Goal: Information Seeking & Learning: Learn about a topic

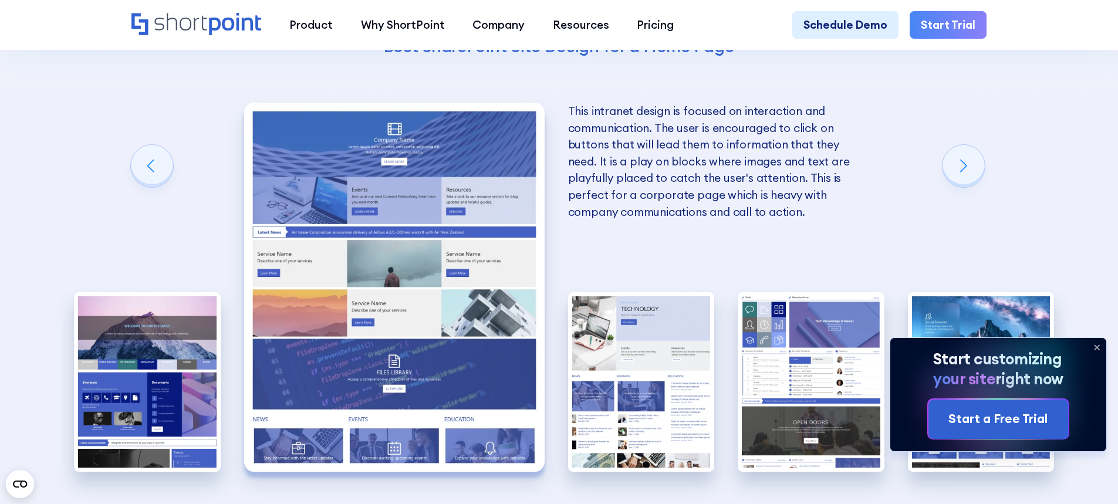
scroll to position [2758, 0]
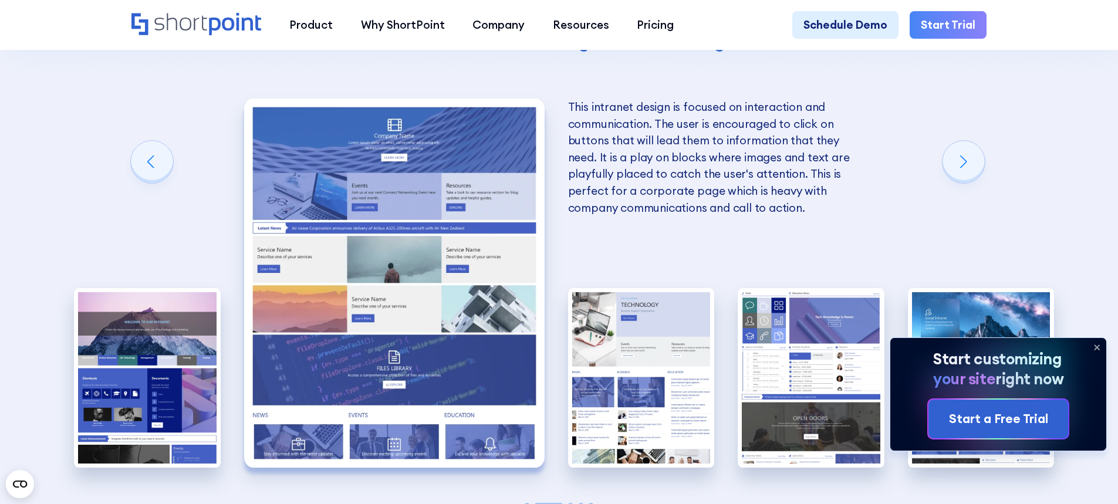
click at [1094, 346] on icon at bounding box center [1096, 347] width 19 height 19
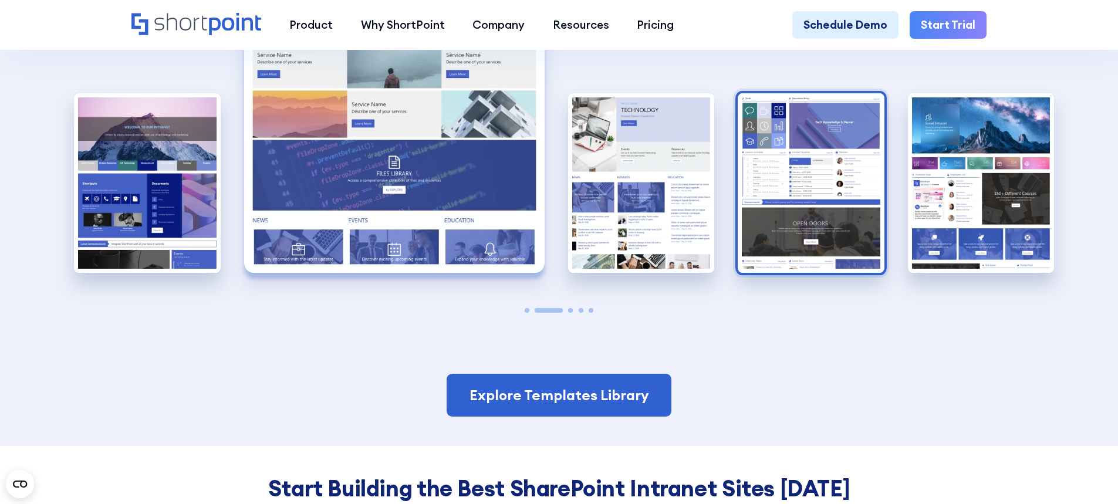
scroll to position [2993, 0]
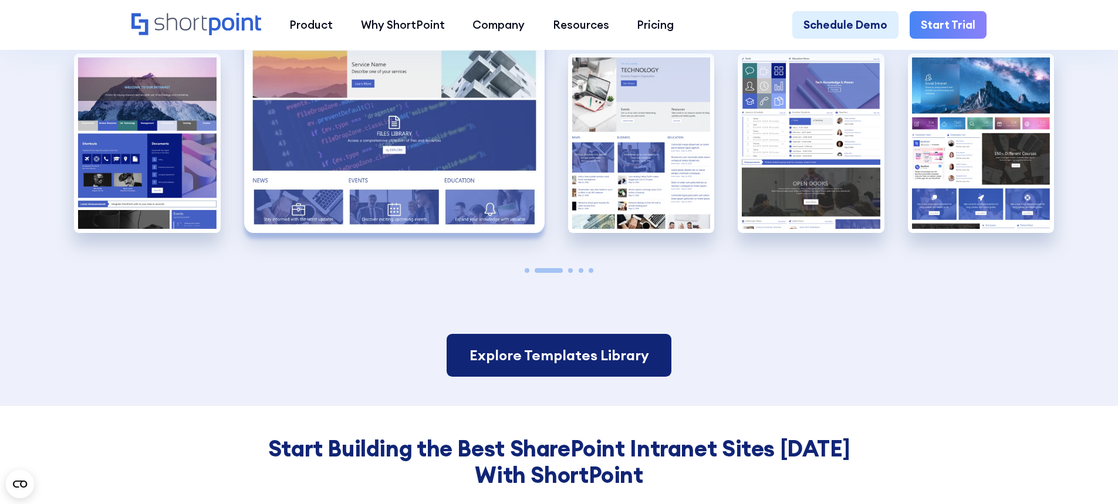
click at [599, 364] on link "Explore Templates Library" at bounding box center [559, 355] width 224 height 43
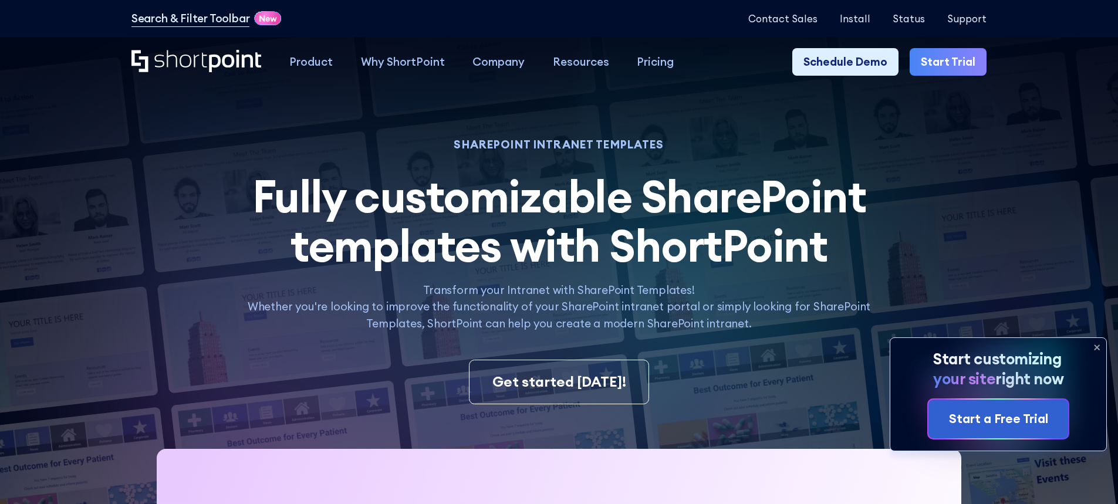
click at [1094, 343] on icon at bounding box center [1096, 347] width 19 height 19
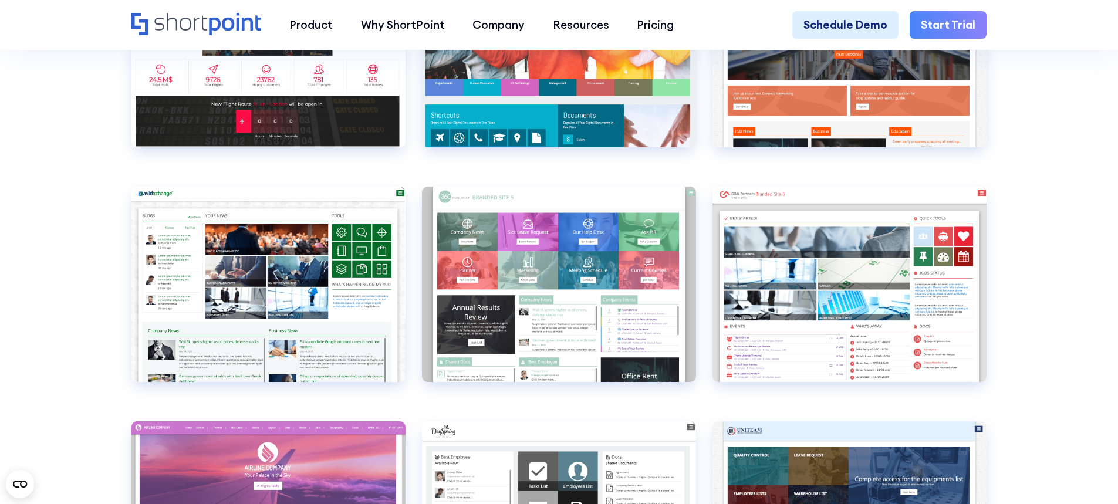
scroll to position [4577, 0]
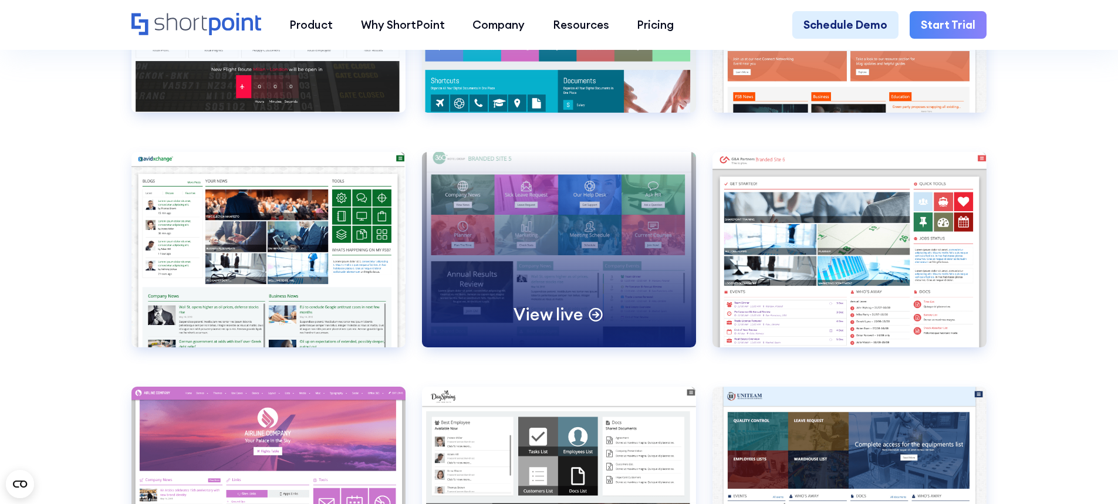
click at [513, 273] on div "View live" at bounding box center [559, 249] width 274 height 195
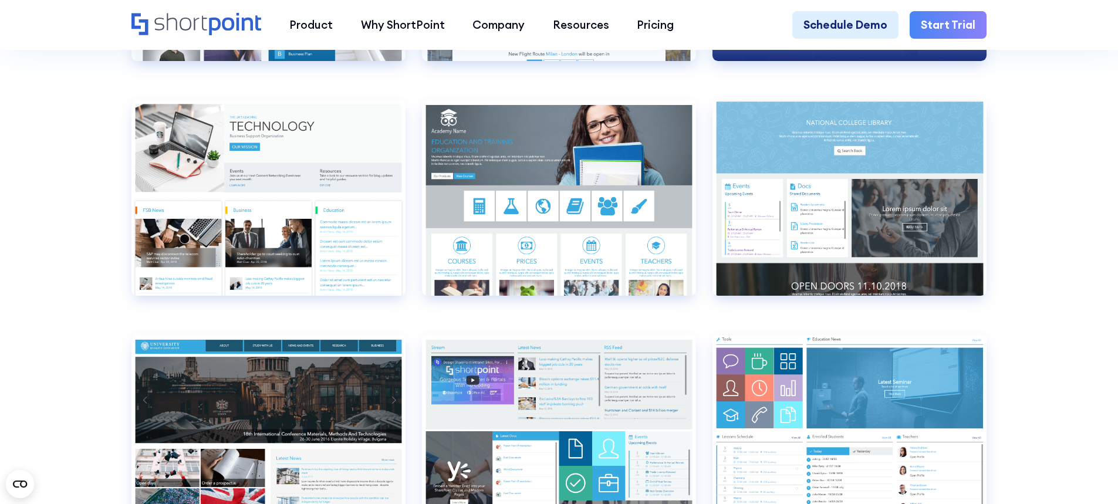
scroll to position [5340, 0]
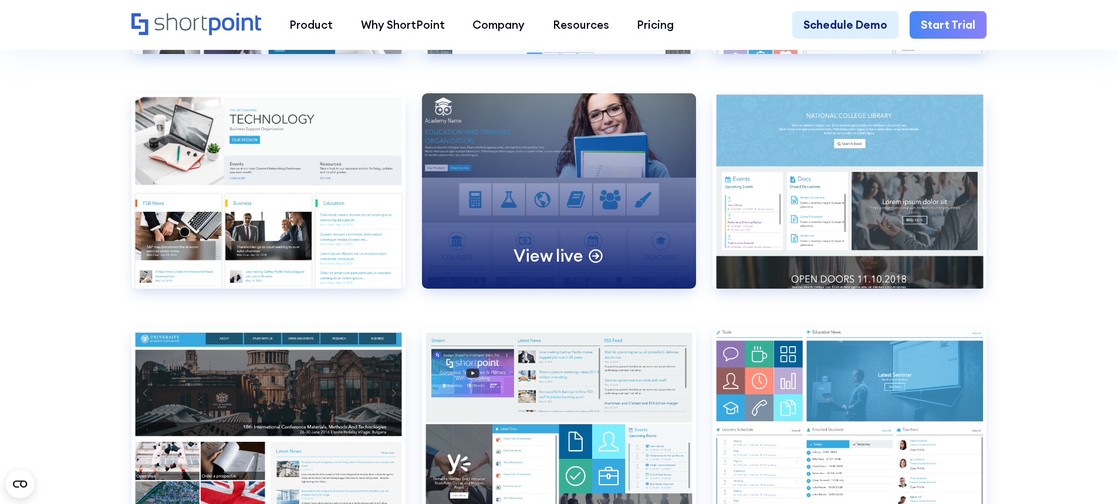
click at [468, 256] on div "View live" at bounding box center [559, 190] width 274 height 195
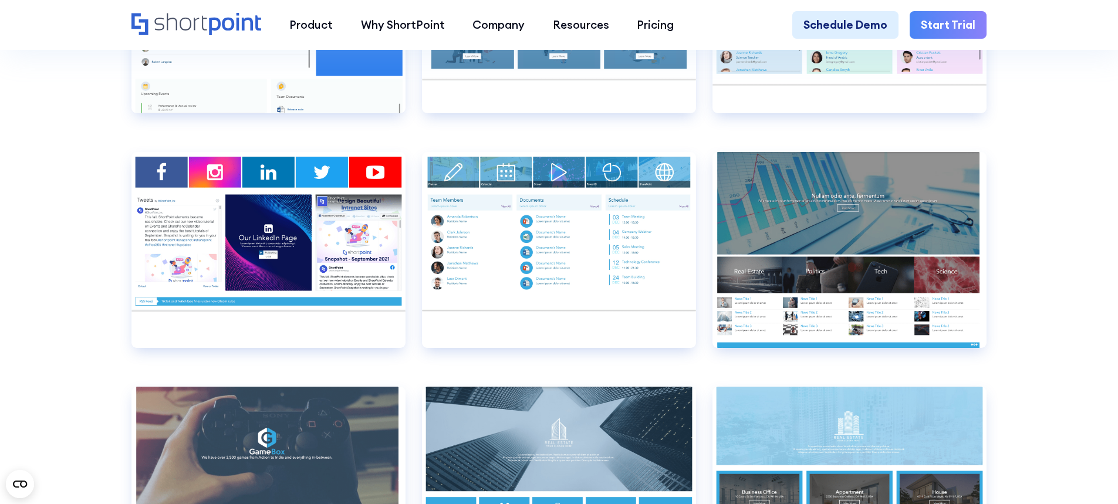
scroll to position [8098, 0]
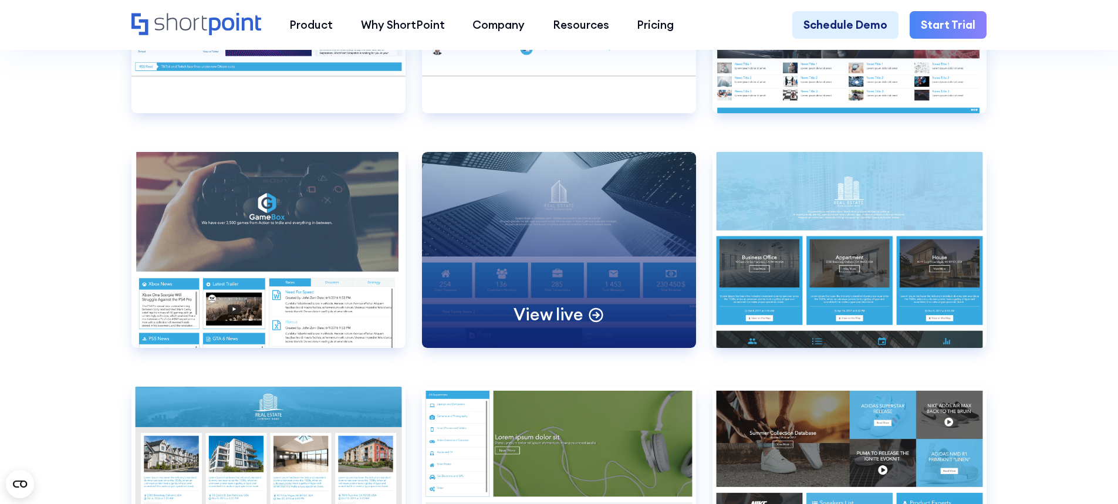
click at [558, 227] on div "View live" at bounding box center [559, 249] width 274 height 195
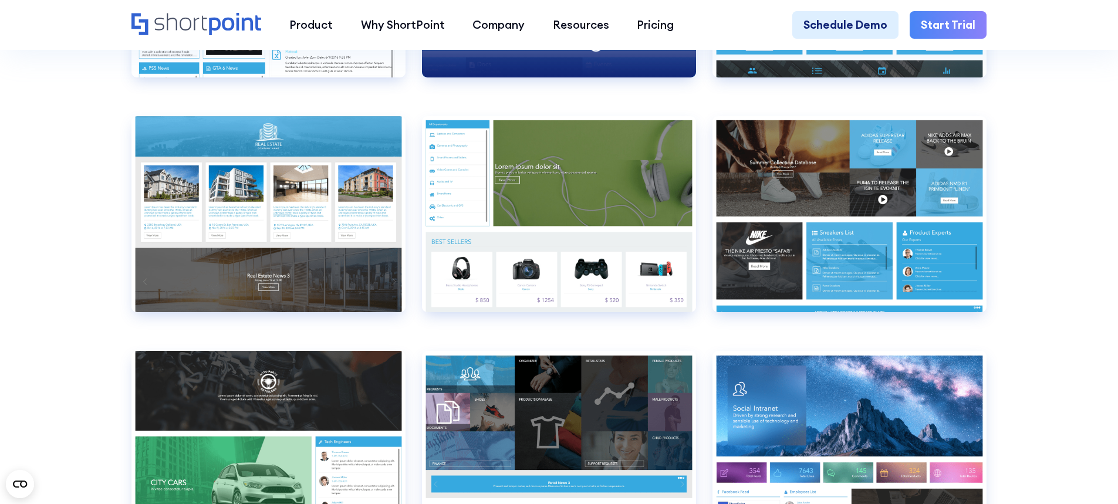
scroll to position [8392, 0]
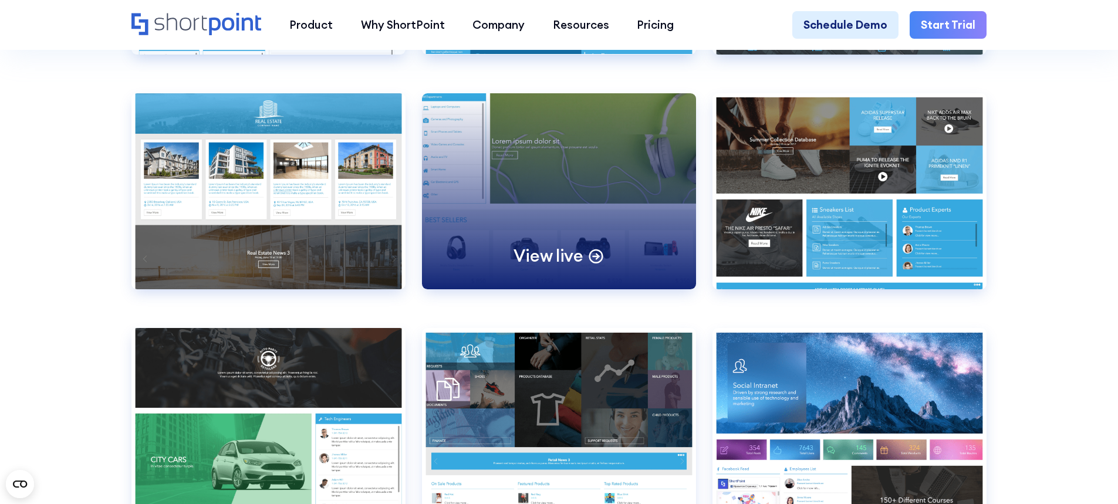
click at [571, 241] on div "View live" at bounding box center [559, 190] width 274 height 195
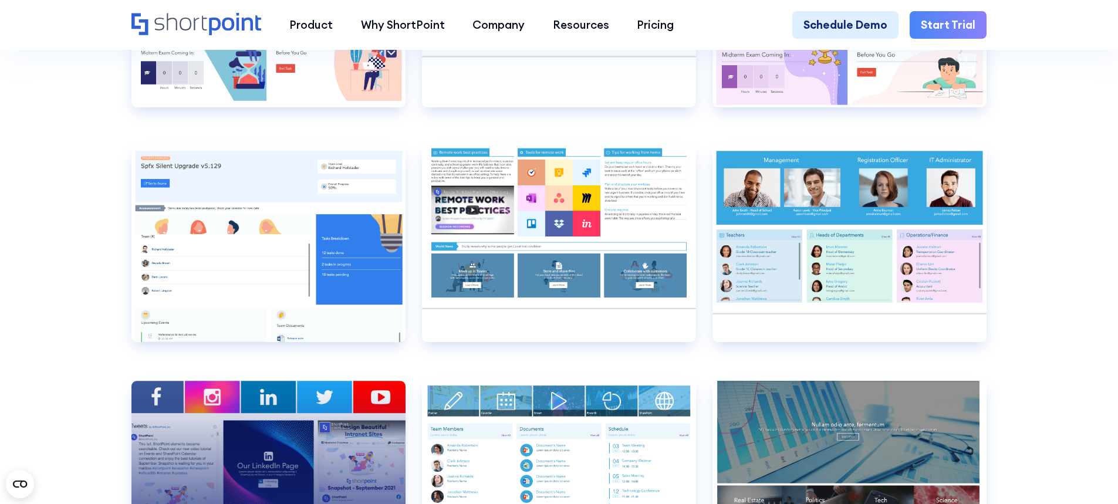
scroll to position [7629, 0]
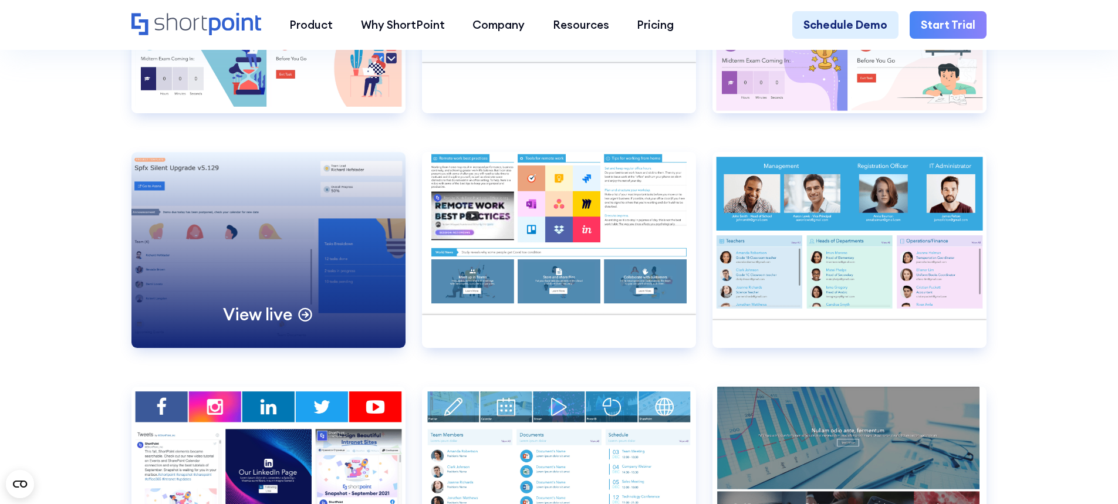
click at [239, 320] on div "View live" at bounding box center [268, 249] width 274 height 195
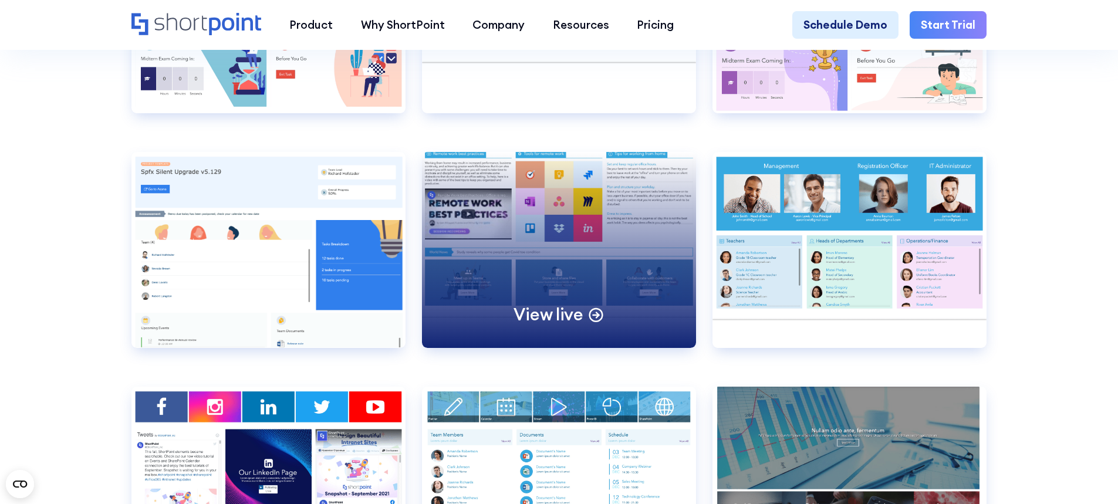
click at [552, 297] on div "View live" at bounding box center [559, 249] width 274 height 195
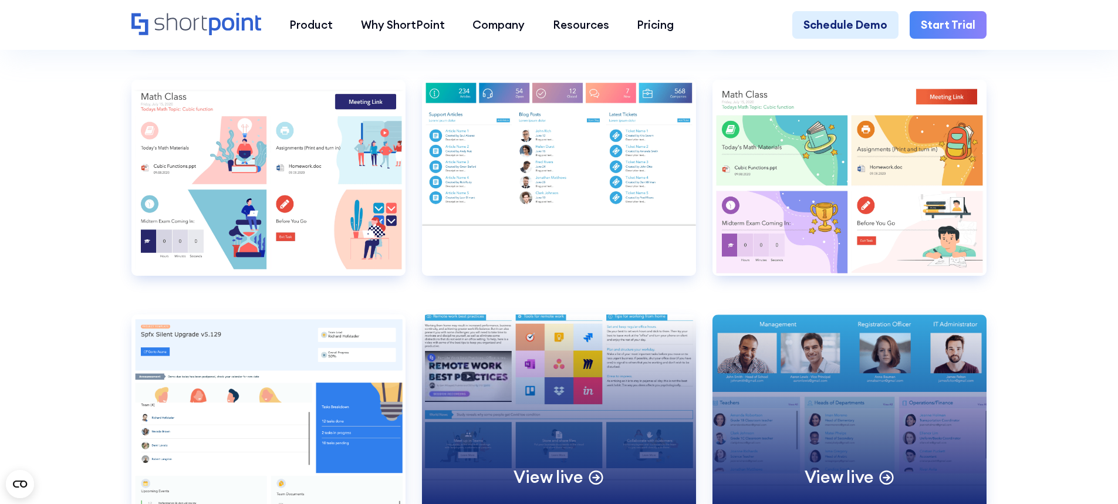
scroll to position [7453, 0]
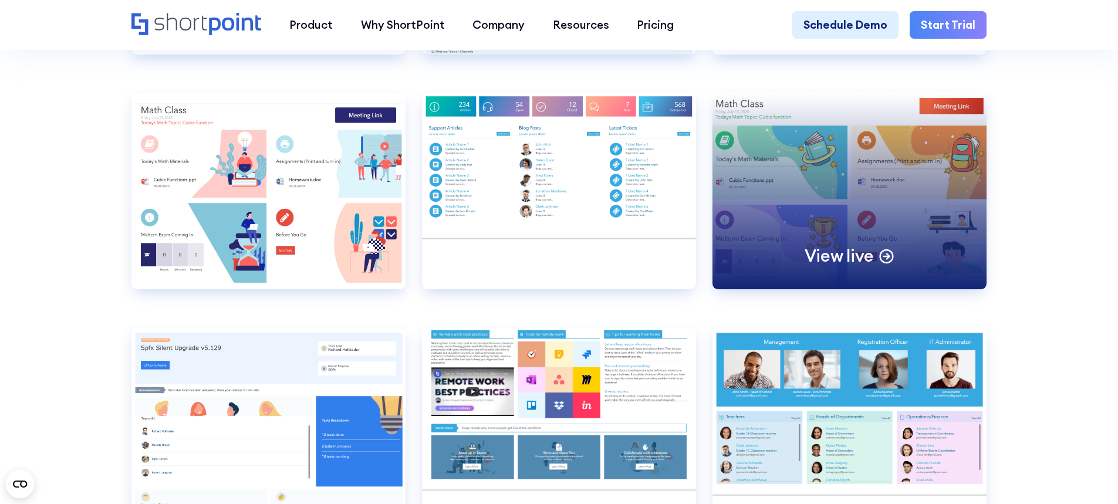
click at [765, 289] on div "View live" at bounding box center [849, 190] width 274 height 195
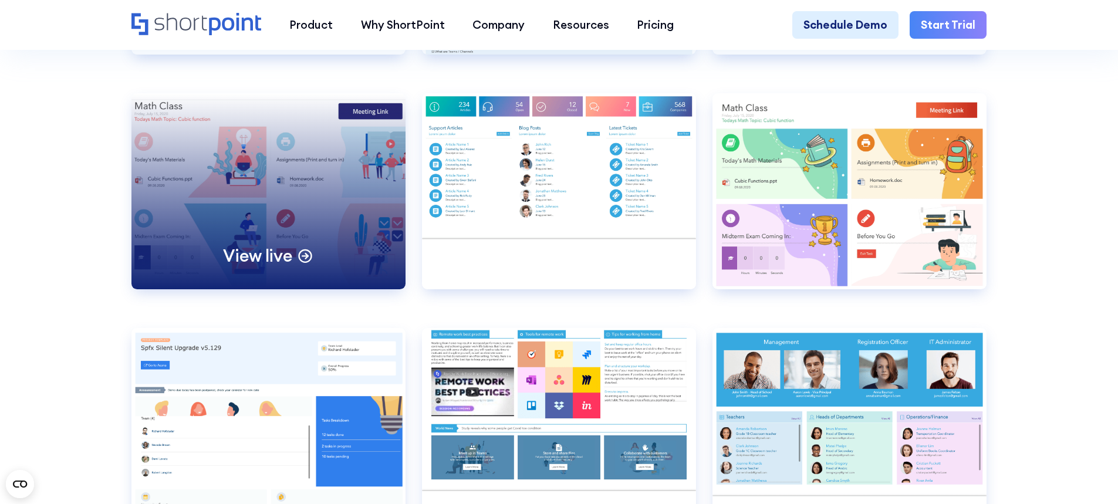
click at [271, 232] on div "View live" at bounding box center [268, 190] width 274 height 195
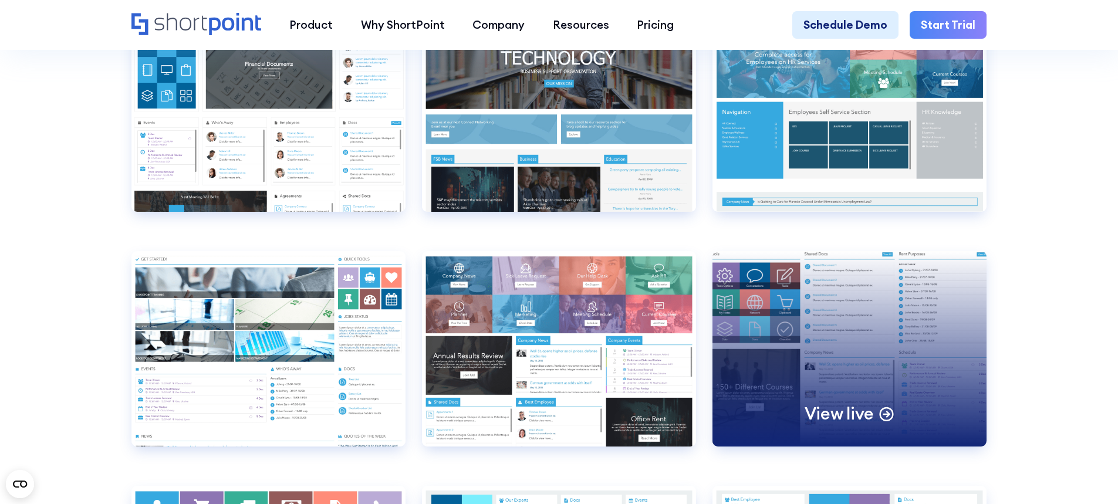
scroll to position [6279, 0]
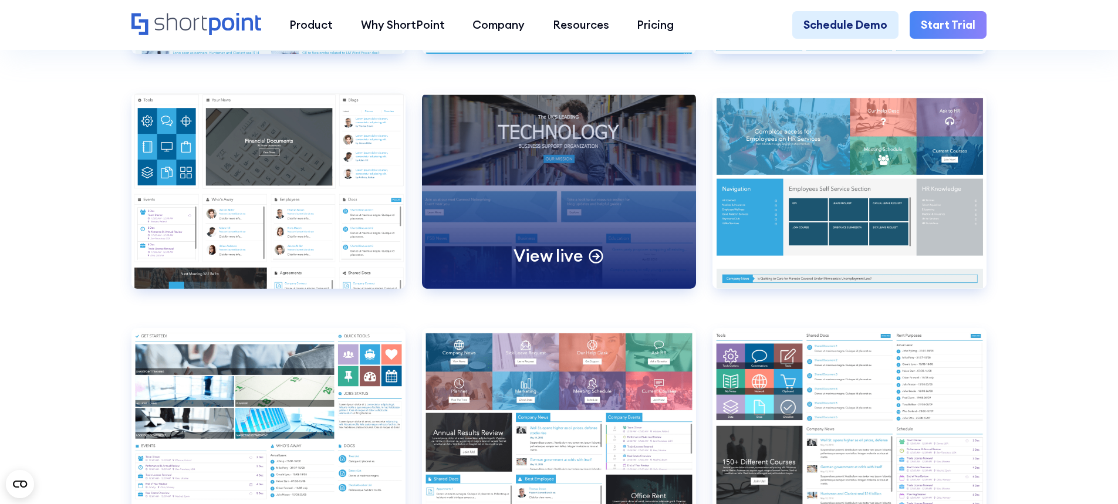
click at [565, 234] on div "View live" at bounding box center [559, 190] width 274 height 195
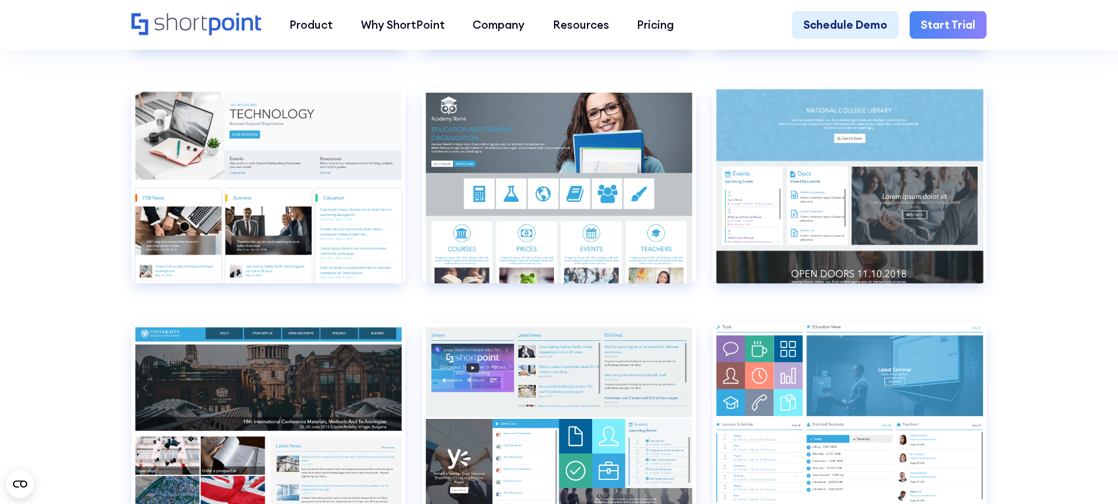
scroll to position [5340, 0]
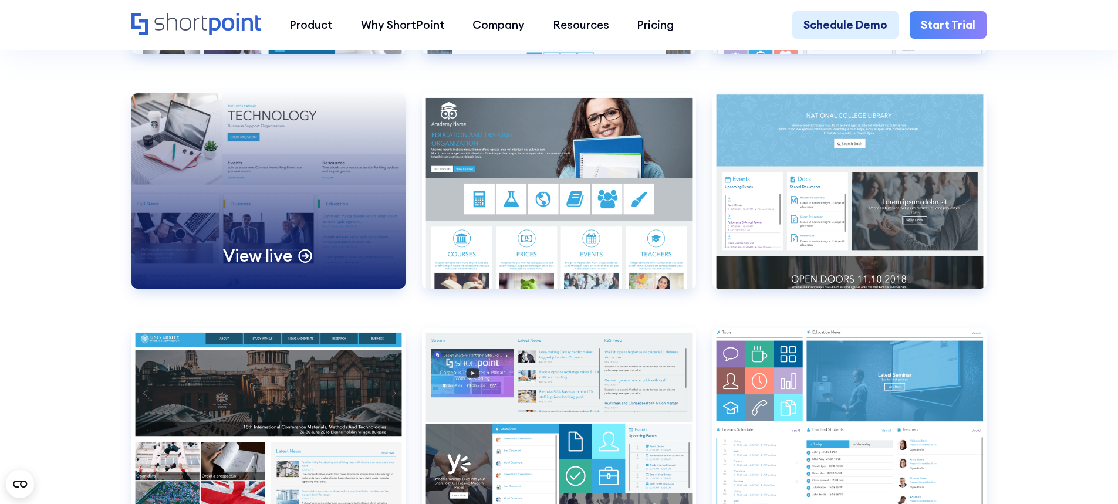
click at [236, 192] on div "View live" at bounding box center [268, 190] width 274 height 195
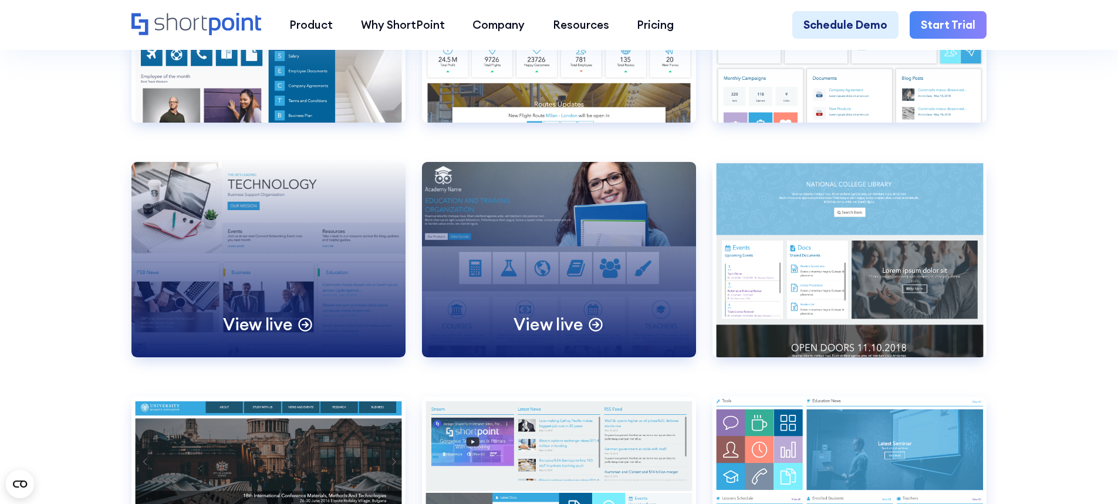
scroll to position [5164, 0]
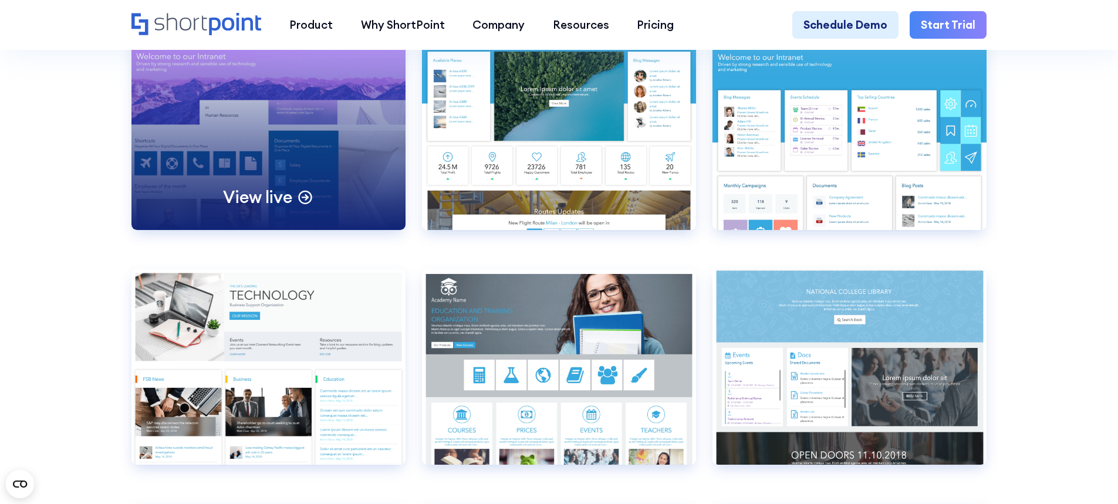
click at [320, 175] on div "View live" at bounding box center [268, 132] width 274 height 195
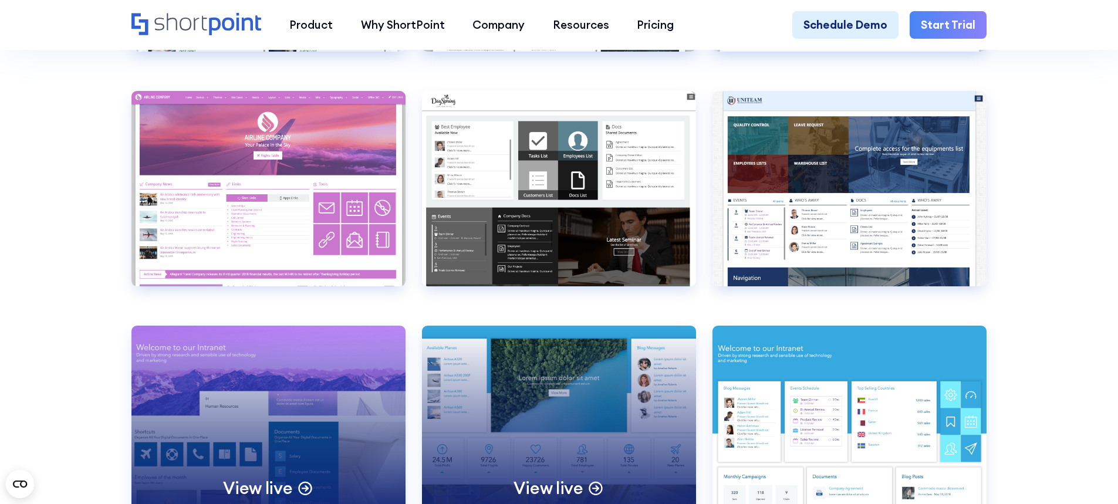
scroll to position [4871, 0]
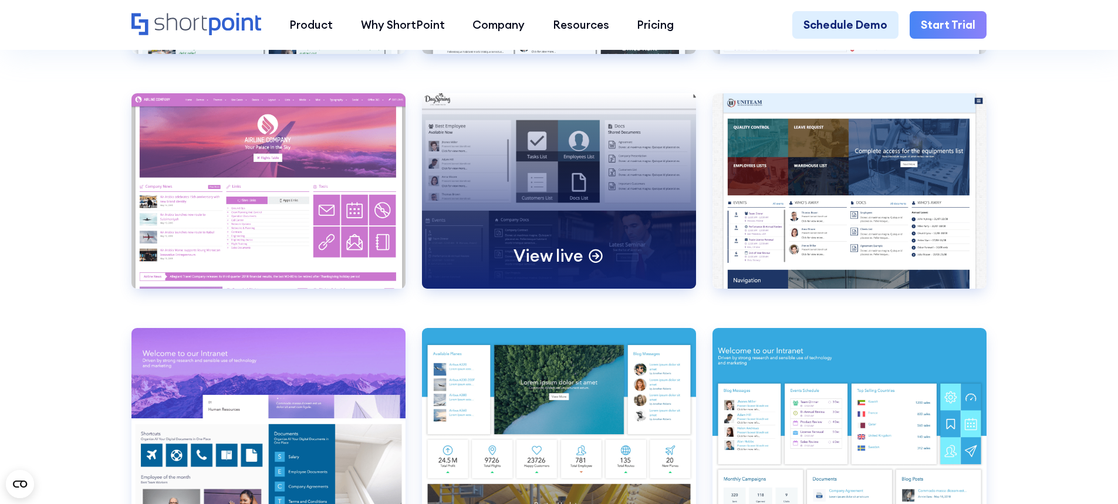
click at [456, 226] on div "View live" at bounding box center [559, 190] width 274 height 195
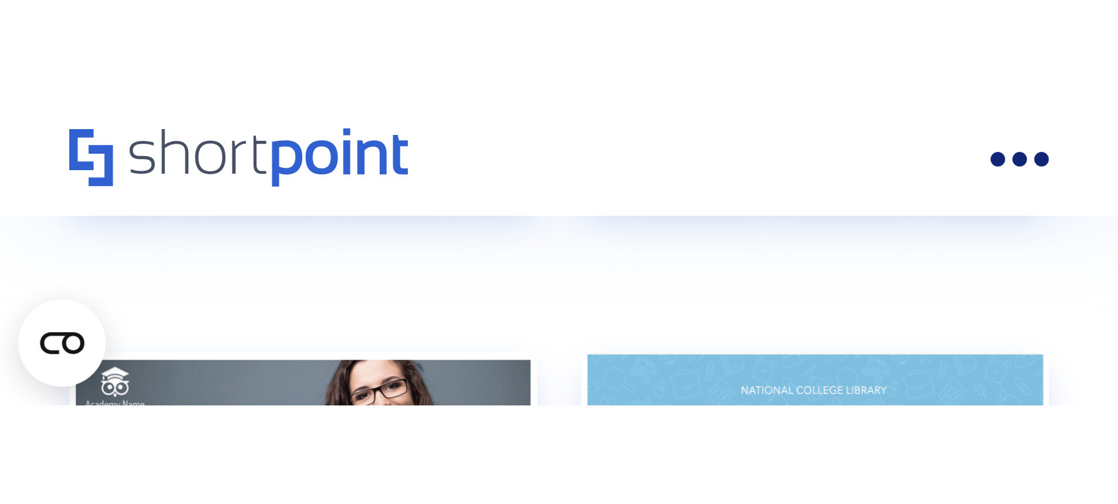
scroll to position [4871, 0]
